Goal: Transaction & Acquisition: Purchase product/service

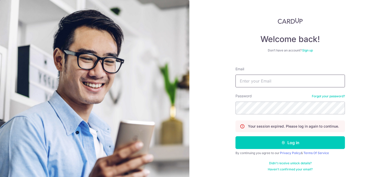
click at [250, 78] on input "Email" at bounding box center [291, 81] width 110 height 13
type input "alangohcj@gmail.com"
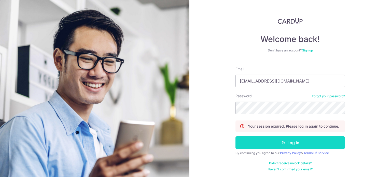
click at [267, 143] on button "Log in" at bounding box center [291, 142] width 110 height 13
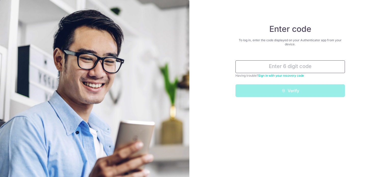
click at [279, 67] on input "text" at bounding box center [291, 66] width 110 height 13
click at [302, 68] on input "text" at bounding box center [291, 66] width 110 height 13
paste input "666749"
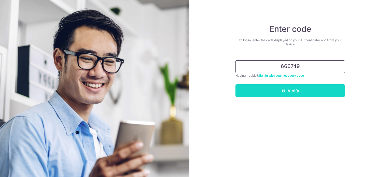
type input "666749"
click at [294, 91] on button "Verify" at bounding box center [291, 90] width 110 height 13
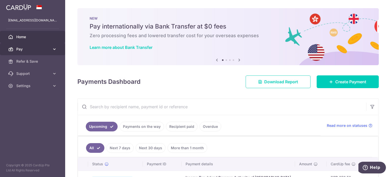
click at [35, 49] on span "Pay" at bounding box center [33, 49] width 34 height 5
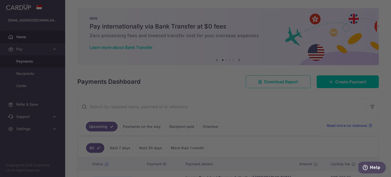
click at [32, 58] on div at bounding box center [197, 89] width 395 height 179
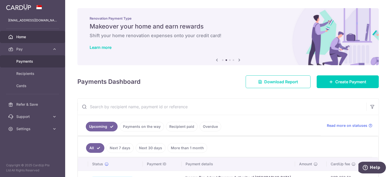
click at [22, 58] on link "Payments" at bounding box center [32, 61] width 65 height 12
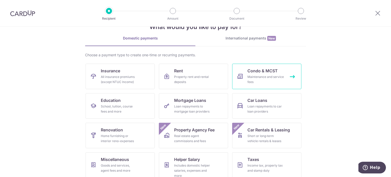
scroll to position [25, 0]
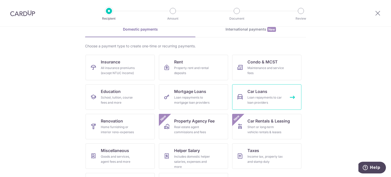
click at [262, 93] on span "Car Loans" at bounding box center [258, 91] width 20 height 6
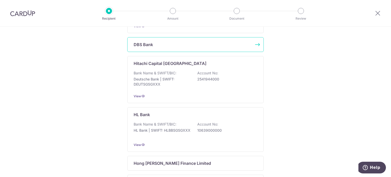
scroll to position [153, 0]
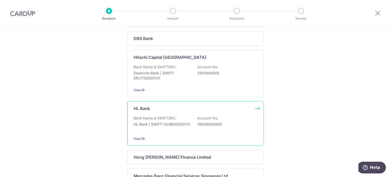
click at [160, 111] on div "HL Bank Bank Name & SWIFT/BIC: HL Bank | SWIFT: HLBBSGSGXXX Account No: 1063900…" at bounding box center [195, 123] width 137 height 45
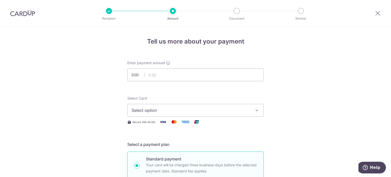
click at [187, 72] on input "text" at bounding box center [195, 75] width 137 height 13
type input "1,118.00"
click at [167, 109] on span "Select option" at bounding box center [191, 110] width 119 height 6
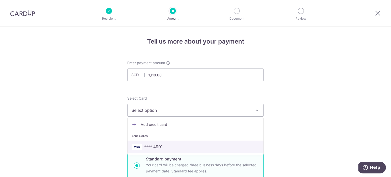
drag, startPoint x: 158, startPoint y: 145, endPoint x: 256, endPoint y: 106, distance: 105.5
click at [158, 145] on span "**** 4901" at bounding box center [153, 147] width 19 height 6
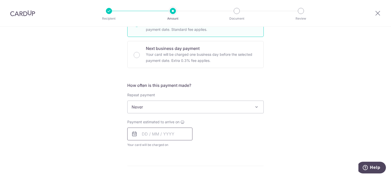
scroll to position [178, 0]
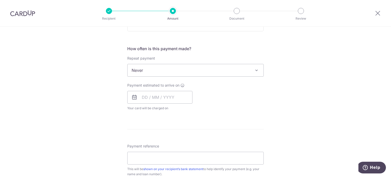
click at [185, 70] on span "Never" at bounding box center [196, 70] width 136 height 12
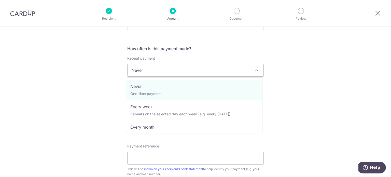
click at [295, 71] on div "Tell us more about your payment Enter payment amount SGD 1,118.00 1118.00 Selec…" at bounding box center [195, 78] width 391 height 461
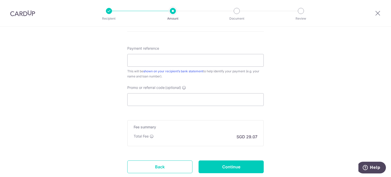
scroll to position [306, 0]
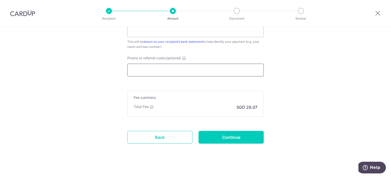
click at [165, 68] on input "Promo or referral code (optional)" at bounding box center [195, 70] width 137 height 13
paste input "REC185"
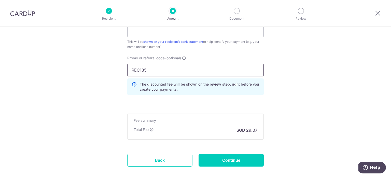
type input "REC185"
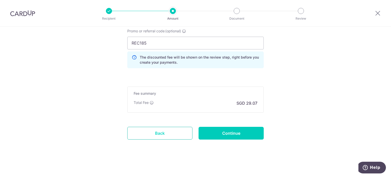
click at [171, 132] on link "Back" at bounding box center [159, 133] width 65 height 13
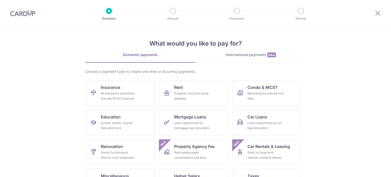
scroll to position [25, 0]
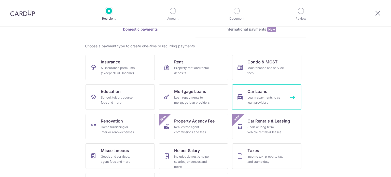
click at [268, 96] on div "Loan repayments to car loan providers" at bounding box center [266, 100] width 37 height 10
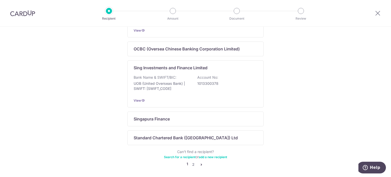
scroll to position [353, 0]
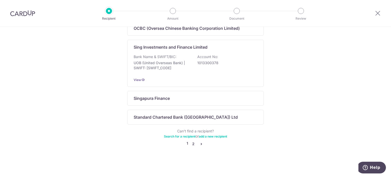
click at [193, 145] on link "2" at bounding box center [193, 144] width 6 height 6
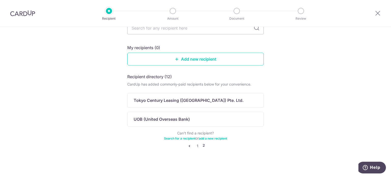
scroll to position [41, 0]
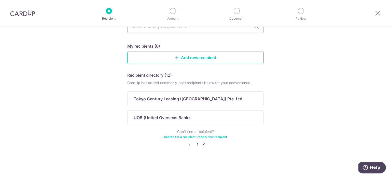
click at [196, 144] on link "1" at bounding box center [198, 144] width 6 height 6
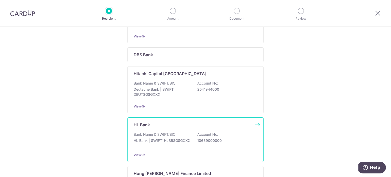
scroll to position [162, 0]
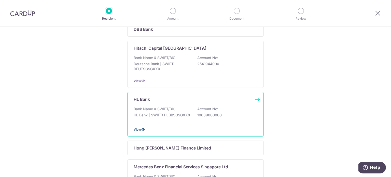
click at [141, 131] on icon at bounding box center [143, 129] width 4 height 4
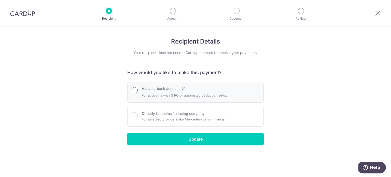
click at [135, 89] on input "Via your bank account" at bounding box center [135, 90] width 6 height 6
radio input "true"
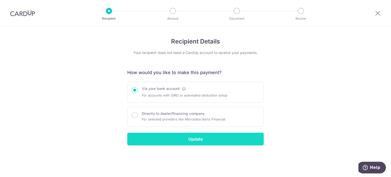
click at [178, 139] on input "Update" at bounding box center [195, 139] width 137 height 13
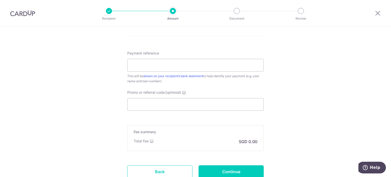
scroll to position [310, 0]
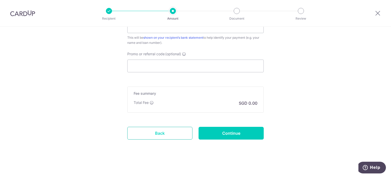
click at [170, 131] on link "Back" at bounding box center [159, 133] width 65 height 13
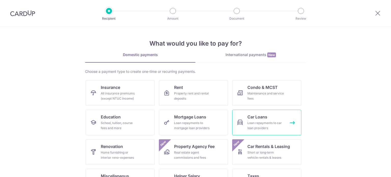
click at [261, 115] on span "Car Loans" at bounding box center [258, 117] width 20 height 6
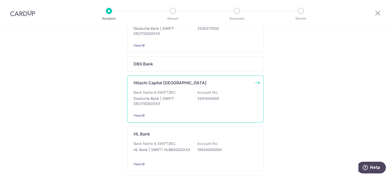
scroll to position [178, 0]
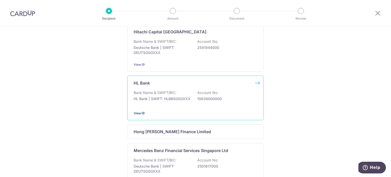
click at [142, 114] on icon at bounding box center [143, 113] width 4 height 4
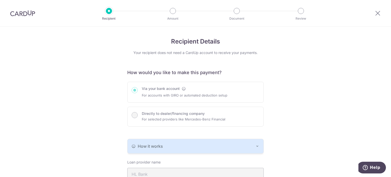
click at [134, 89] on div "Via your bank account For accounts with GIRO or automated deduction setup Direc…" at bounding box center [195, 104] width 137 height 45
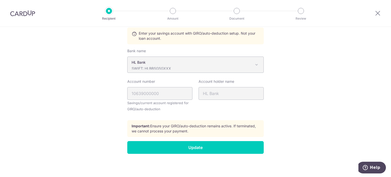
scroll to position [94, 0]
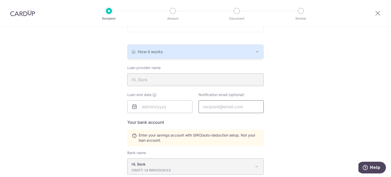
click at [212, 106] on input "text" at bounding box center [231, 106] width 65 height 13
type input "alangohcj@gmail.com"
click at [155, 107] on input "text" at bounding box center [159, 106] width 65 height 13
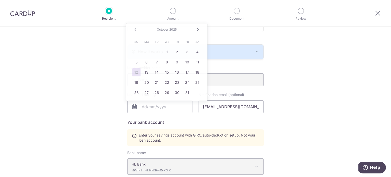
click at [93, 66] on div "Recipient Details Your recipient does not need a CardUp account to receive your…" at bounding box center [195, 105] width 391 height 347
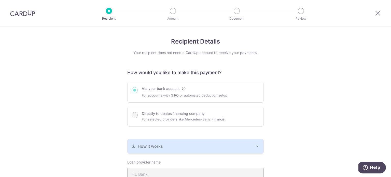
scroll to position [102, 0]
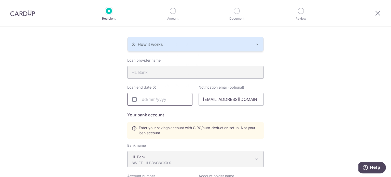
click at [143, 98] on input "text" at bounding box center [159, 99] width 65 height 13
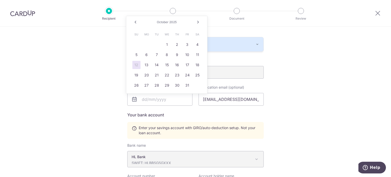
click at [174, 21] on span "2025" at bounding box center [172, 22] width 7 height 4
click at [154, 19] on div "Prev Next October 2025" at bounding box center [166, 22] width 81 height 12
click at [197, 22] on link "Next" at bounding box center [198, 22] width 6 height 6
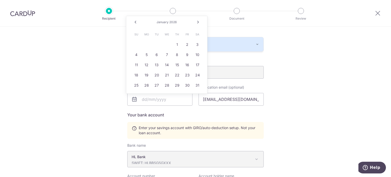
click at [197, 22] on link "Next" at bounding box center [198, 22] width 6 height 6
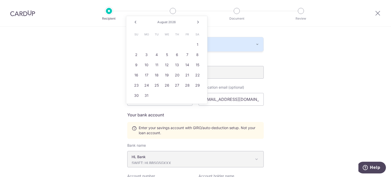
click at [197, 22] on link "Next" at bounding box center [198, 22] width 6 height 6
click at [178, 22] on span "2026" at bounding box center [175, 22] width 8 height 4
click at [161, 102] on input "text" at bounding box center [159, 99] width 65 height 13
type input "17/08/2030"
click at [292, 106] on div "Recipient Details Your recipient does not need a CardUp account to receive your…" at bounding box center [195, 98] width 391 height 347
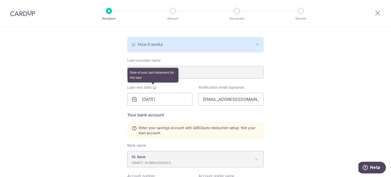
click at [154, 88] on icon at bounding box center [155, 87] width 4 height 4
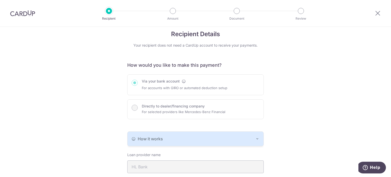
scroll to position [0, 0]
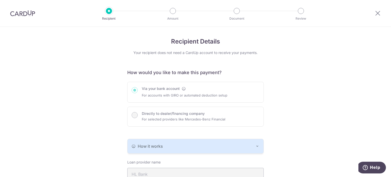
click at [181, 88] on div "Via your bank account For accounts with GIRO or automated deduction setup Direc…" at bounding box center [195, 104] width 137 height 45
click at [182, 88] on div "Via your bank account For accounts with GIRO or automated deduction setup Direc…" at bounding box center [195, 104] width 137 height 45
click at [184, 88] on div "Via your bank account For accounts with GIRO or automated deduction setup Direc…" at bounding box center [195, 104] width 137 height 45
click at [183, 88] on div "Via your bank account For accounts with GIRO or automated deduction setup Direc…" at bounding box center [195, 104] width 137 height 45
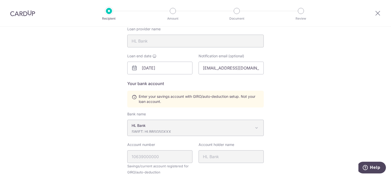
scroll to position [196, 0]
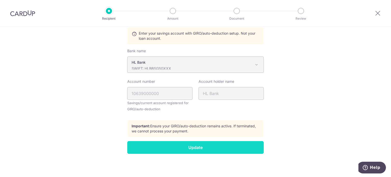
click at [192, 145] on input "Update" at bounding box center [195, 147] width 137 height 13
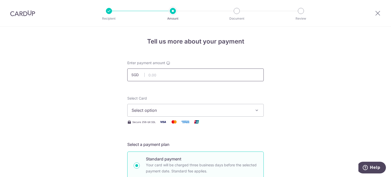
click at [167, 77] on input "text" at bounding box center [195, 75] width 137 height 13
type input "1,118.00"
click at [169, 110] on span "Select option" at bounding box center [191, 110] width 119 height 6
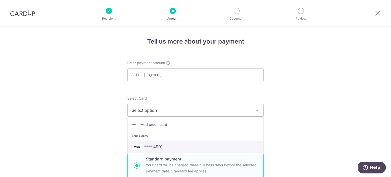
click at [160, 145] on span "**** 4901" at bounding box center [153, 147] width 19 height 6
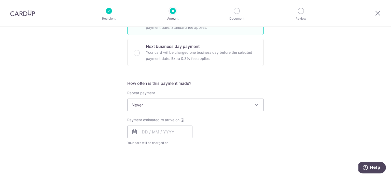
scroll to position [153, 0]
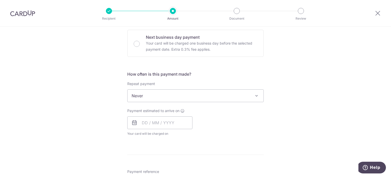
click at [140, 97] on span "Never" at bounding box center [196, 96] width 136 height 12
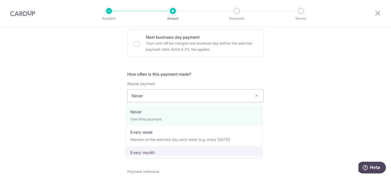
select select "3"
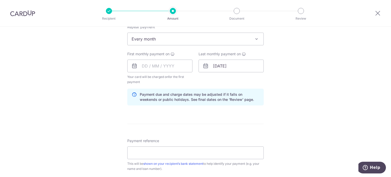
scroll to position [204, 0]
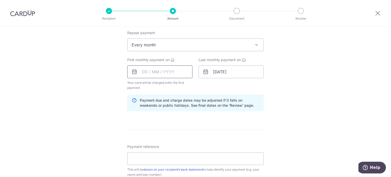
click at [142, 73] on input "text" at bounding box center [159, 71] width 65 height 13
click at [110, 112] on div "Tell us more about your payment Enter payment amount SGD 1,118.00 1118.00 Selec…" at bounding box center [195, 66] width 391 height 487
click at [143, 73] on input "text" at bounding box center [159, 71] width 65 height 13
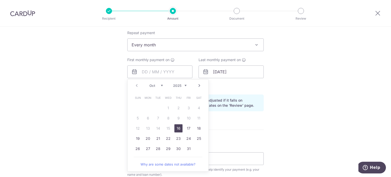
click at [175, 128] on link "16" at bounding box center [178, 128] width 8 height 8
type input "[DATE]"
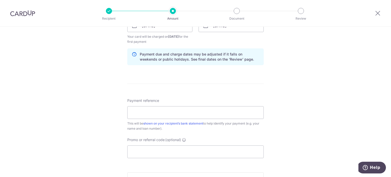
scroll to position [255, 0]
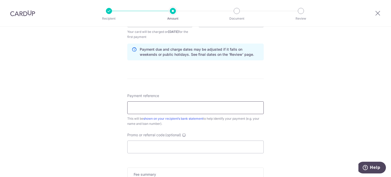
click at [152, 106] on input "Payment reference" at bounding box center [195, 107] width 137 height 13
click at [156, 108] on input "Payment reference" at bounding box center [195, 107] width 137 height 13
paste input "505600000454879702"
click at [130, 107] on input "505600000454879702" at bounding box center [195, 107] width 137 height 13
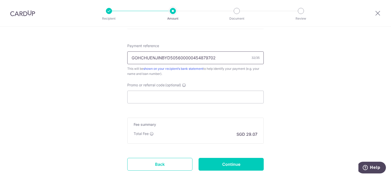
scroll to position [306, 0]
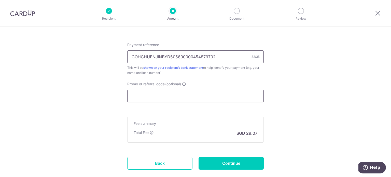
type input "GOHCHUENJINBYD505600000454879702"
click at [159, 96] on input "Promo or referral code (optional)" at bounding box center [195, 96] width 137 height 13
click at [176, 93] on input "Promo or referral code (optional)" at bounding box center [195, 96] width 137 height 13
paste input "REC185"
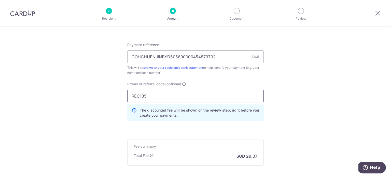
type input "REC185"
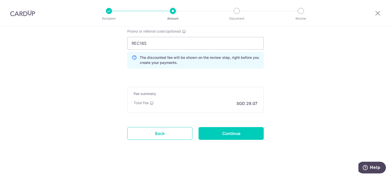
scroll to position [359, 0]
click at [223, 133] on input "Continue" at bounding box center [231, 133] width 65 height 13
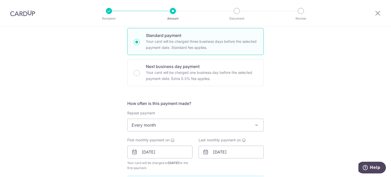
scroll to position [127, 0]
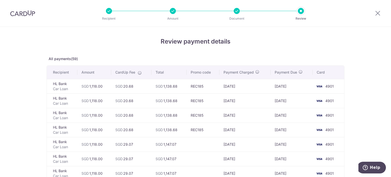
click at [238, 11] on div at bounding box center [237, 11] width 6 height 6
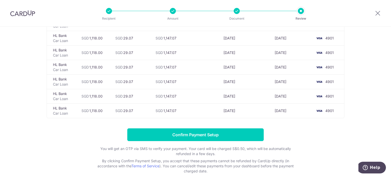
scroll to position [841, 0]
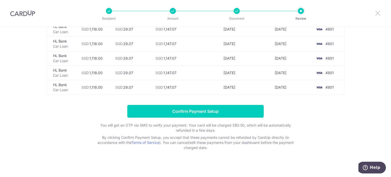
drag, startPoint x: 378, startPoint y: 13, endPoint x: 224, endPoint y: 30, distance: 155.0
click at [378, 13] on icon at bounding box center [378, 13] width 6 height 6
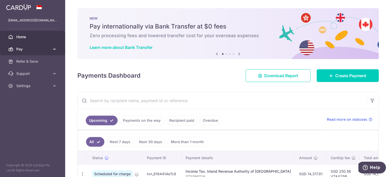
click at [27, 50] on span "Pay" at bounding box center [33, 49] width 34 height 5
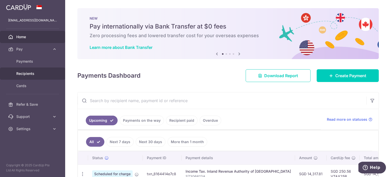
click at [28, 72] on span "Recipients" at bounding box center [33, 73] width 34 height 5
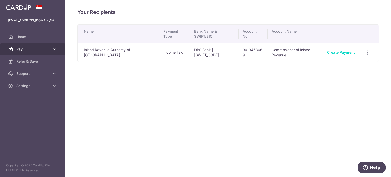
click at [39, 52] on link "Pay" at bounding box center [32, 49] width 65 height 12
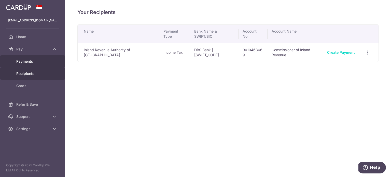
click at [29, 62] on span "Payments" at bounding box center [33, 61] width 34 height 5
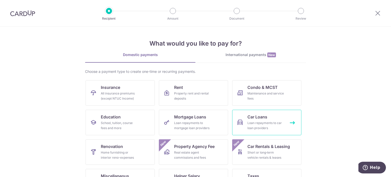
click at [260, 117] on span "Car Loans" at bounding box center [258, 117] width 20 height 6
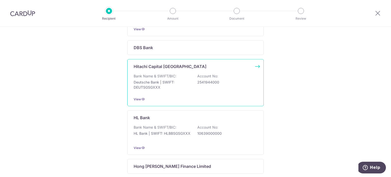
scroll to position [153, 0]
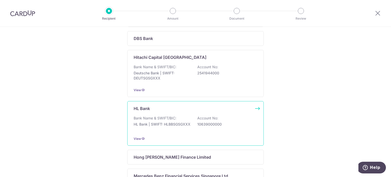
click at [150, 125] on p "HL Bank | SWIFT: HLBBSGSGXXX" at bounding box center [162, 124] width 57 height 5
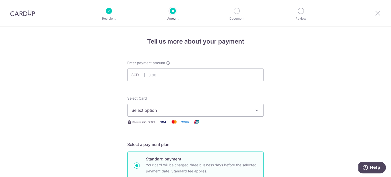
click at [377, 13] on icon at bounding box center [378, 13] width 6 height 6
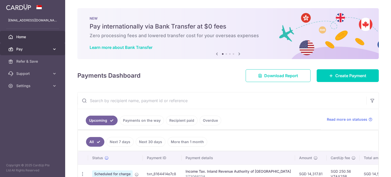
click at [29, 50] on span "Pay" at bounding box center [33, 49] width 34 height 5
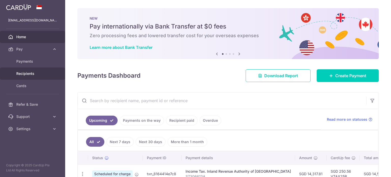
click at [30, 72] on span "Recipients" at bounding box center [33, 73] width 34 height 5
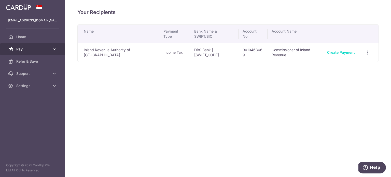
click at [53, 50] on icon at bounding box center [54, 49] width 5 height 5
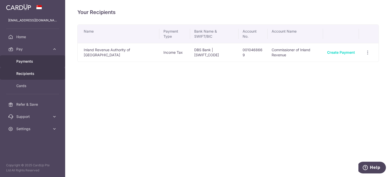
click at [37, 61] on span "Payments" at bounding box center [33, 61] width 34 height 5
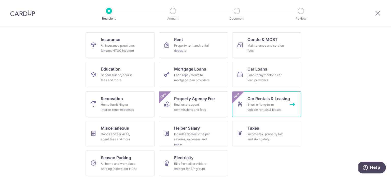
scroll to position [51, 0]
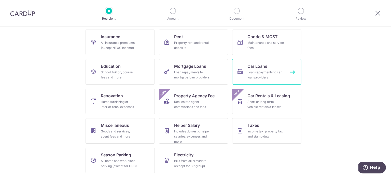
click at [261, 74] on div "Loan repayments to car loan providers" at bounding box center [266, 75] width 37 height 10
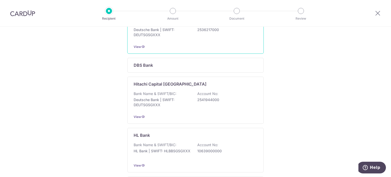
scroll to position [127, 0]
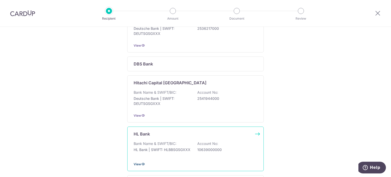
click at [142, 166] on icon at bounding box center [143, 164] width 4 height 4
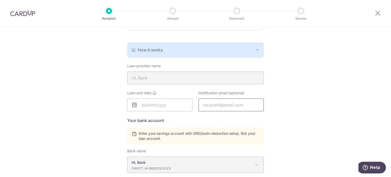
scroll to position [102, 0]
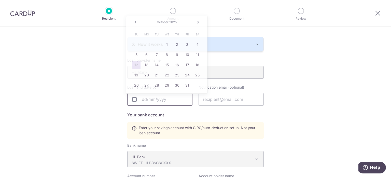
click at [174, 99] on input "text" at bounding box center [159, 99] width 65 height 13
click at [311, 78] on div "Recipient Details Your recipient does not need a CardUp account to receive your…" at bounding box center [195, 98] width 391 height 347
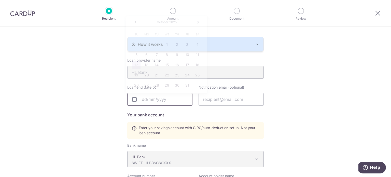
click at [179, 101] on input "text" at bounding box center [159, 99] width 65 height 13
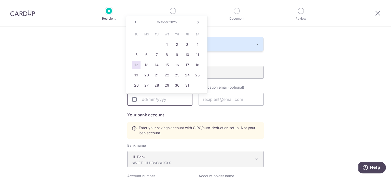
click at [144, 99] on input "text" at bounding box center [159, 99] width 65 height 13
type input "17/08/2030"
click at [217, 101] on input "text" at bounding box center [231, 99] width 65 height 13
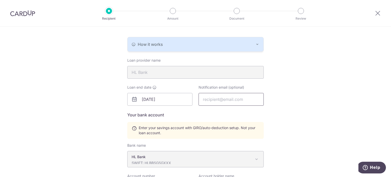
type input "alangohcj@gmail.com"
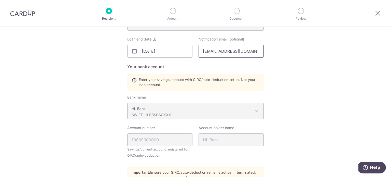
scroll to position [153, 0]
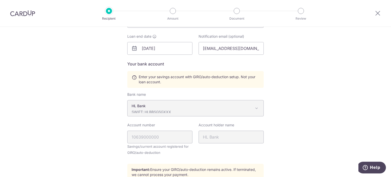
click at [247, 110] on p "SWIFT: HLBBSGSGXXX" at bounding box center [192, 112] width 120 height 5
click at [256, 108] on span at bounding box center [257, 108] width 6 height 6
click at [254, 109] on span at bounding box center [257, 108] width 6 height 6
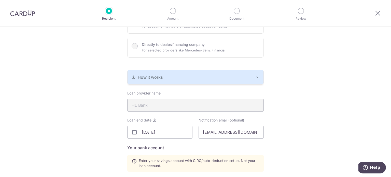
scroll to position [18, 0]
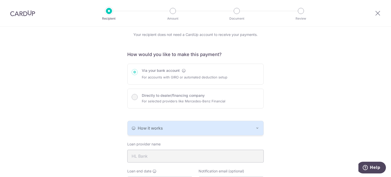
click at [183, 70] on div "Via your bank account For accounts with GIRO or automated deduction setup Direc…" at bounding box center [195, 86] width 137 height 45
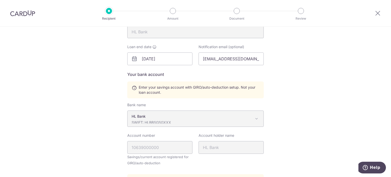
scroll to position [171, 0]
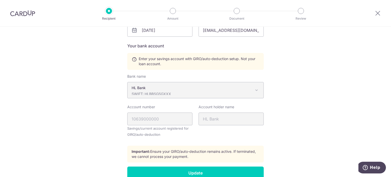
click at [240, 91] on p "SWIFT: HLBBSGSGXXX" at bounding box center [192, 93] width 120 height 5
click at [241, 92] on p "SWIFT: HLBBSGSGXXX" at bounding box center [192, 93] width 120 height 5
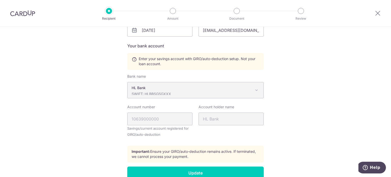
click at [241, 92] on p "SWIFT: HLBBSGSGXXX" at bounding box center [192, 93] width 120 height 5
click at [243, 92] on p "SWIFT: HLBBSGSGXXX" at bounding box center [192, 93] width 120 height 5
click at [252, 90] on span "HL Bank SWIFT: HLBBSGSGXXX" at bounding box center [196, 90] width 136 height 16
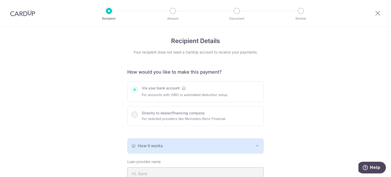
scroll to position [0, 0]
click at [132, 115] on div "Via your bank account For accounts with GIRO or automated deduction setup Direc…" at bounding box center [195, 104] width 137 height 45
click at [132, 89] on div "Via your bank account For accounts with GIRO or automated deduction setup Direc…" at bounding box center [195, 104] width 137 height 45
click at [133, 114] on div "Via your bank account For accounts with GIRO or automated deduction setup Direc…" at bounding box center [195, 104] width 137 height 45
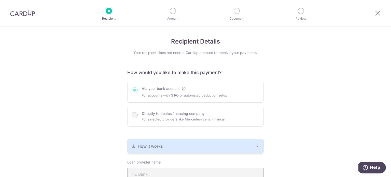
click at [251, 148] on div "How it works" at bounding box center [196, 146] width 128 height 6
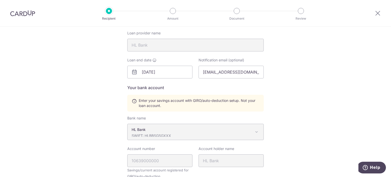
scroll to position [178, 0]
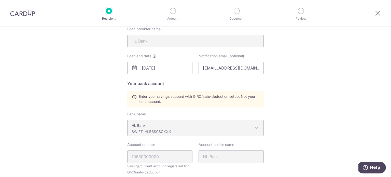
click at [169, 126] on p "HL Bank" at bounding box center [192, 125] width 120 height 5
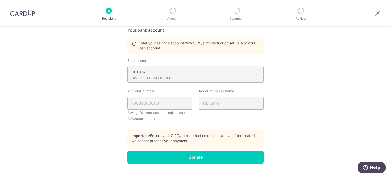
scroll to position [241, 0]
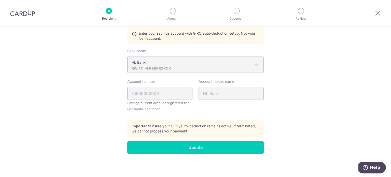
click at [232, 64] on p "HL Bank" at bounding box center [192, 62] width 120 height 5
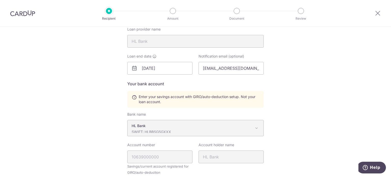
scroll to position [178, 0]
click at [372, 167] on span "Help" at bounding box center [375, 167] width 10 height 5
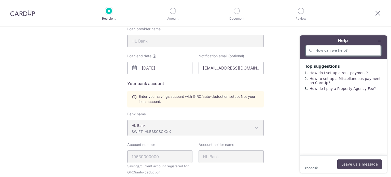
click at [330, 52] on input "search" at bounding box center [347, 50] width 62 height 5
click at [342, 51] on input "search" at bounding box center [347, 50] width 62 height 5
click at [327, 48] on input "search" at bounding box center [347, 50] width 62 height 5
click at [327, 52] on input "search" at bounding box center [347, 50] width 62 height 5
click at [279, 103] on div "Recipient Details Your recipient does not need a CardUp account to receive your…" at bounding box center [195, 44] width 391 height 393
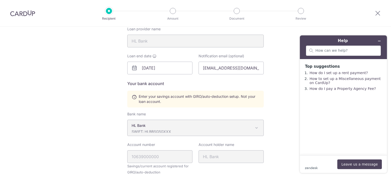
click at [254, 128] on span at bounding box center [257, 128] width 6 height 6
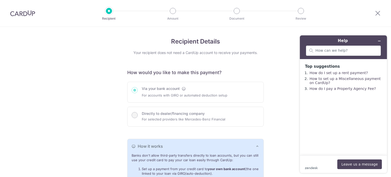
click at [135, 113] on div "Via your bank account For accounts with GIRO or automated deduction setup Direc…" at bounding box center [195, 104] width 137 height 45
click at [380, 13] on icon at bounding box center [378, 13] width 6 height 6
click at [178, 93] on div "Via your bank account For accounts with GIRO or automated deduction setup Direc…" at bounding box center [195, 104] width 137 height 45
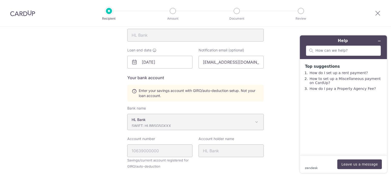
scroll to position [204, 0]
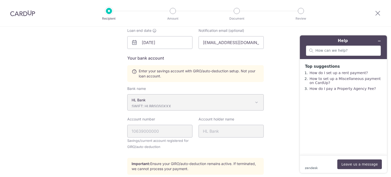
click at [251, 101] on span "HL Bank SWIFT: HLBBSGSGXXX" at bounding box center [196, 102] width 136 height 16
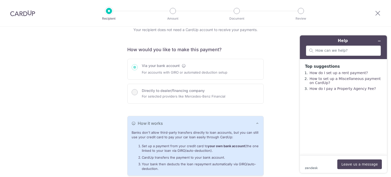
scroll to position [0, 0]
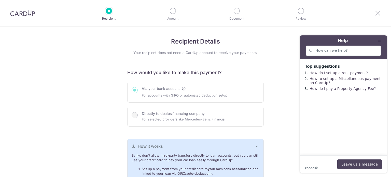
click at [377, 13] on icon at bounding box center [378, 13] width 6 height 6
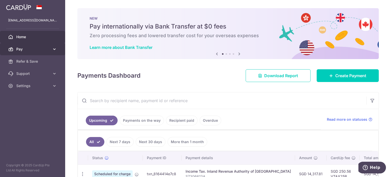
click at [22, 48] on span "Pay" at bounding box center [33, 49] width 34 height 5
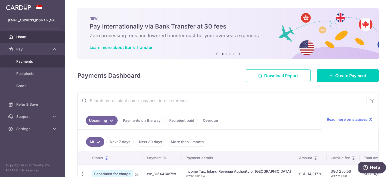
click at [38, 61] on span "Payments" at bounding box center [33, 61] width 34 height 5
